Goal: Navigation & Orientation: Find specific page/section

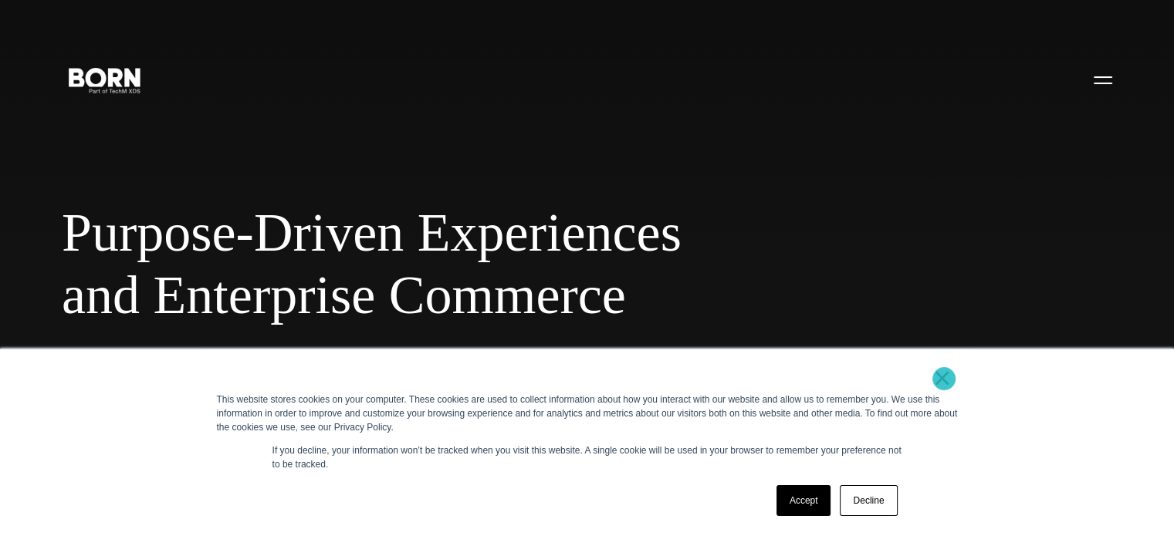
click at [944, 379] on link "×" at bounding box center [942, 378] width 19 height 14
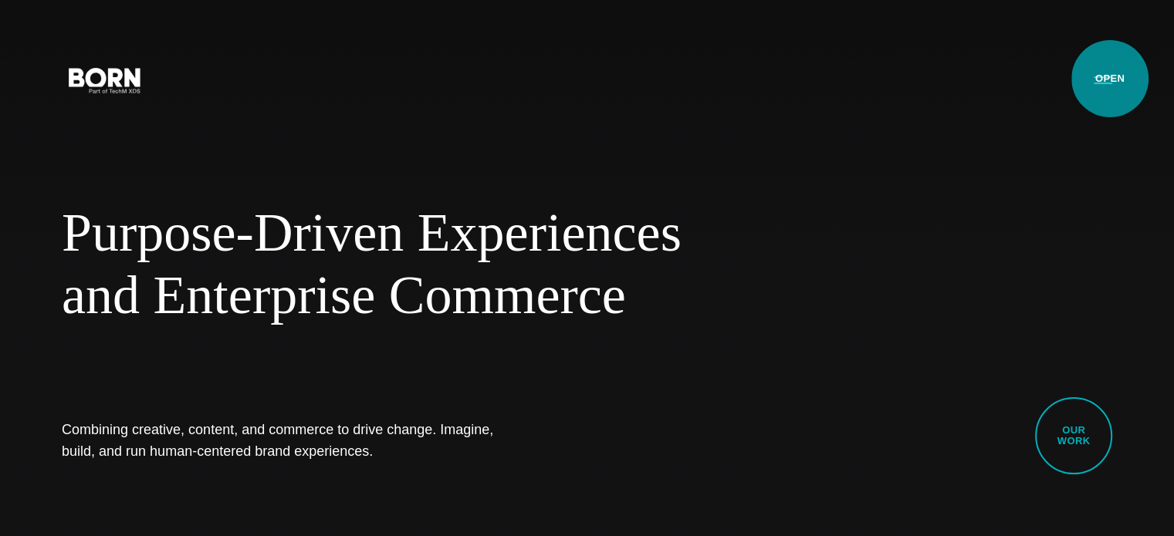
click at [1110, 79] on button "Primary Menu" at bounding box center [1102, 79] width 37 height 32
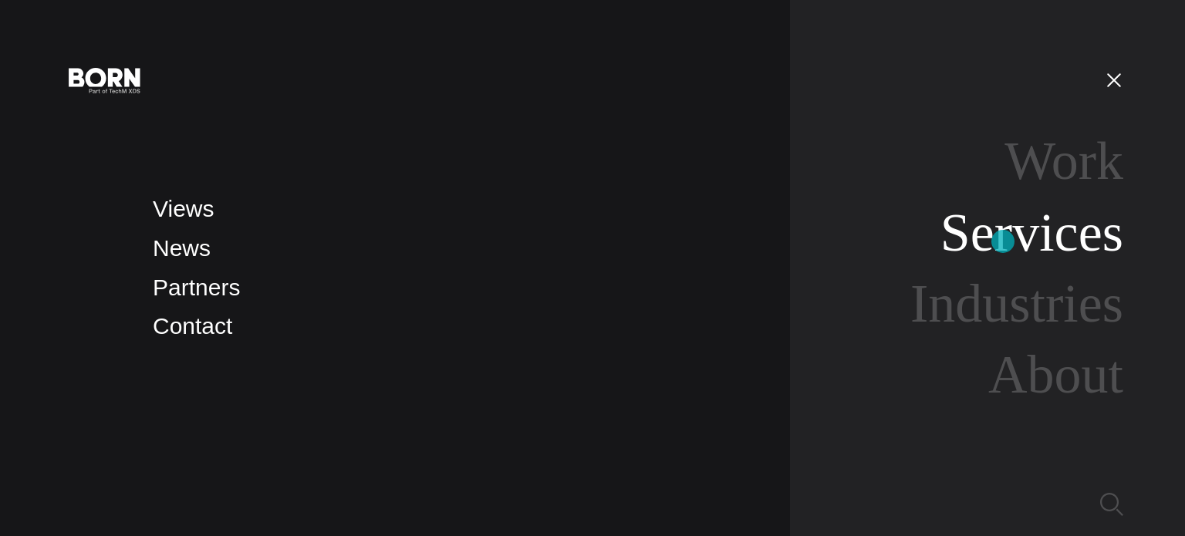
click at [1003, 242] on link "Services" at bounding box center [1032, 232] width 183 height 59
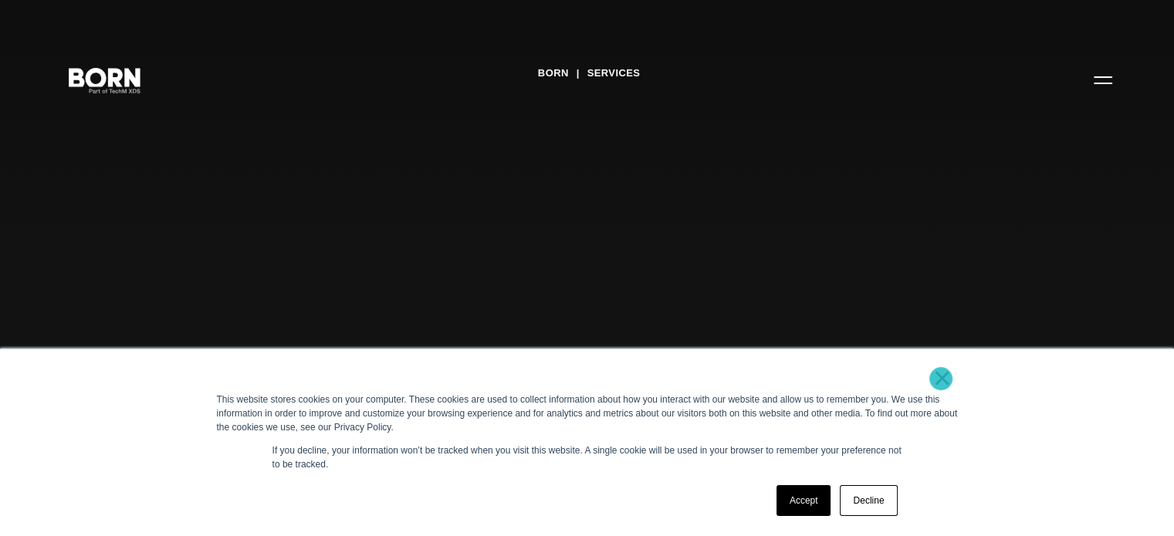
click at [941, 379] on link "×" at bounding box center [942, 378] width 19 height 14
